Goal: Transaction & Acquisition: Purchase product/service

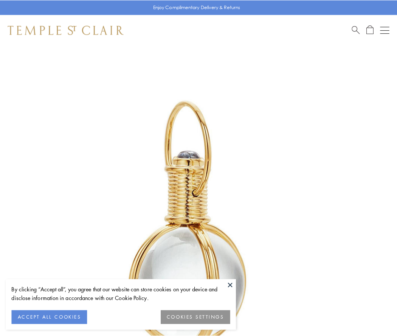
scroll to position [197, 0]
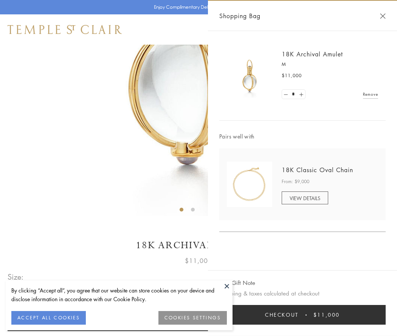
click at [303, 315] on button "Checkout $11,000" at bounding box center [302, 315] width 166 height 20
